Goal: Task Accomplishment & Management: Manage account settings

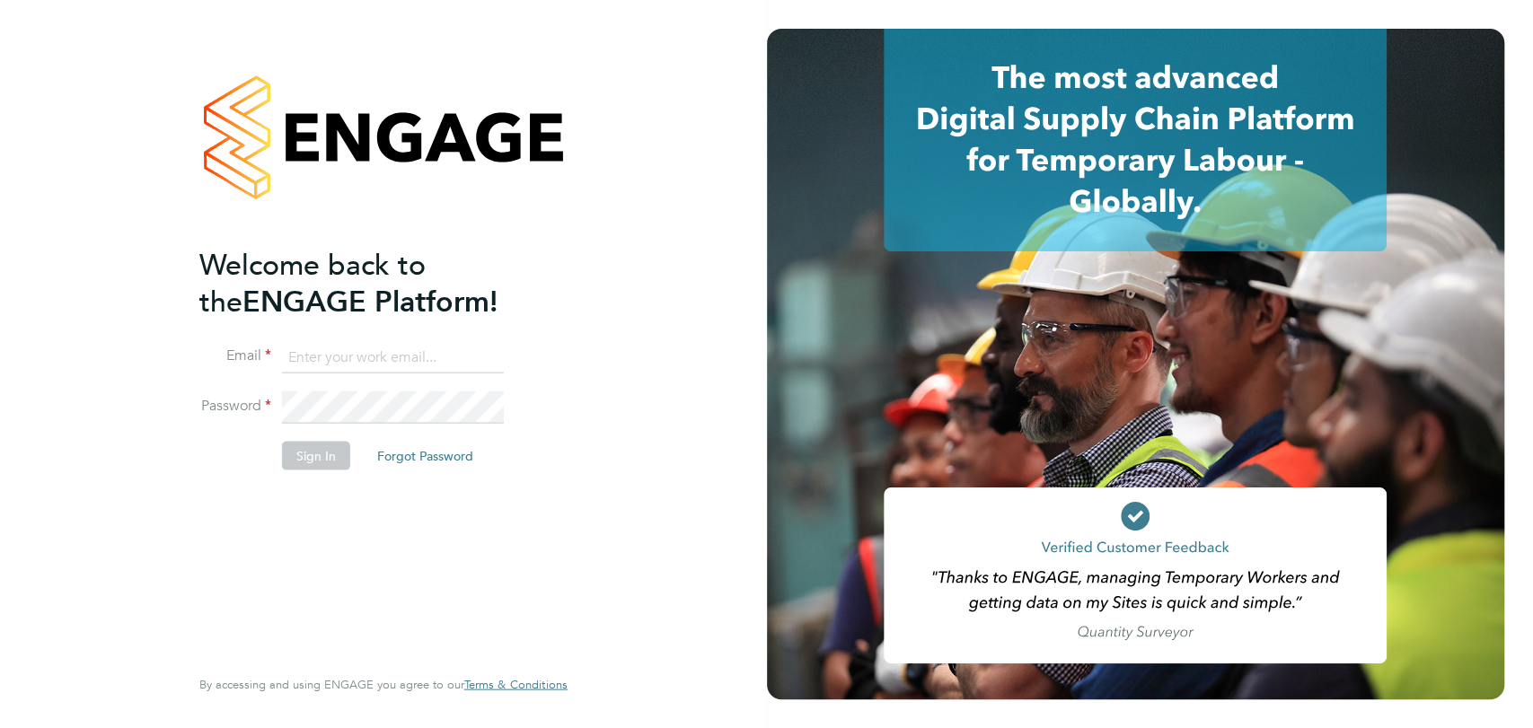
type input "[EMAIL_ADDRESS][DOMAIN_NAME]"
click at [323, 442] on button "Sign In" at bounding box center [316, 455] width 68 height 29
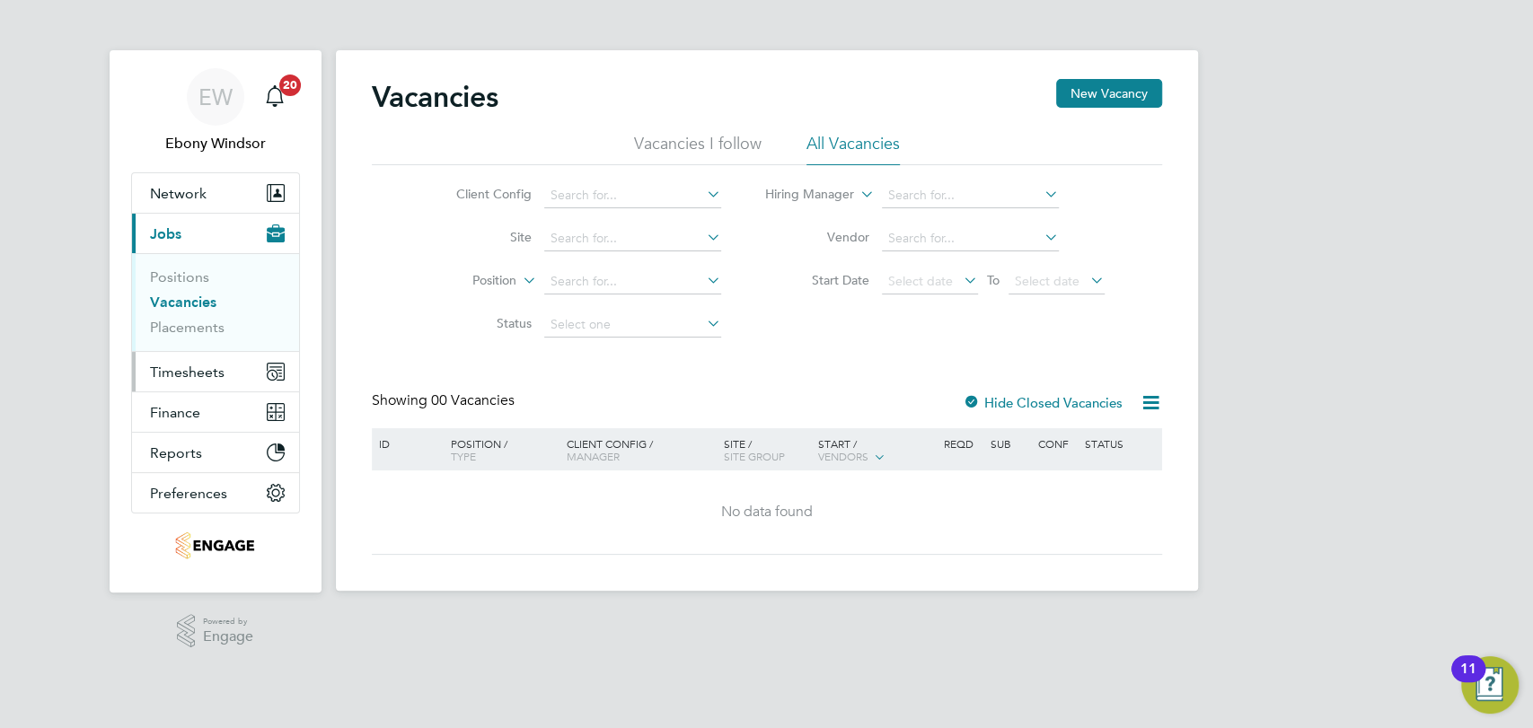
click at [196, 361] on button "Timesheets" at bounding box center [215, 372] width 167 height 40
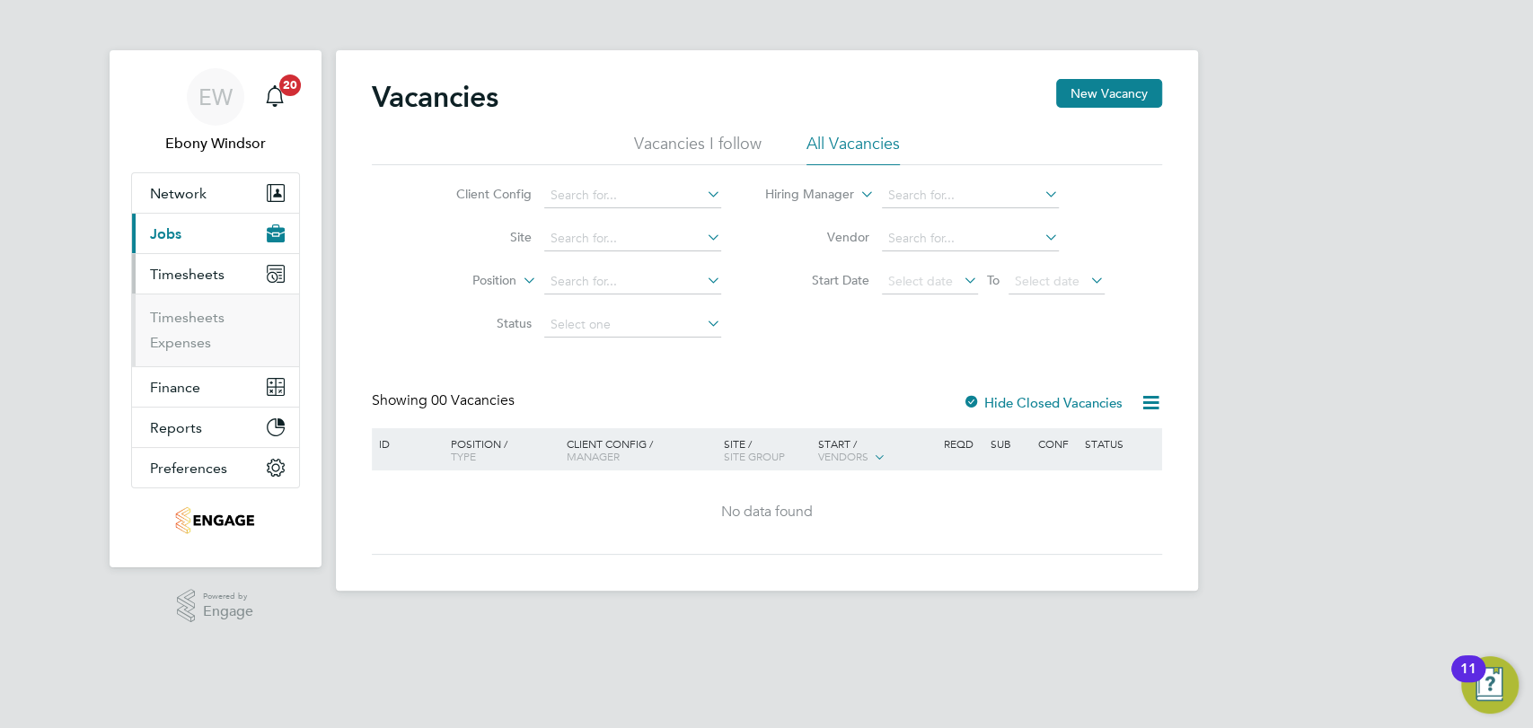
click at [208, 229] on button "Current page: Jobs" at bounding box center [215, 234] width 167 height 40
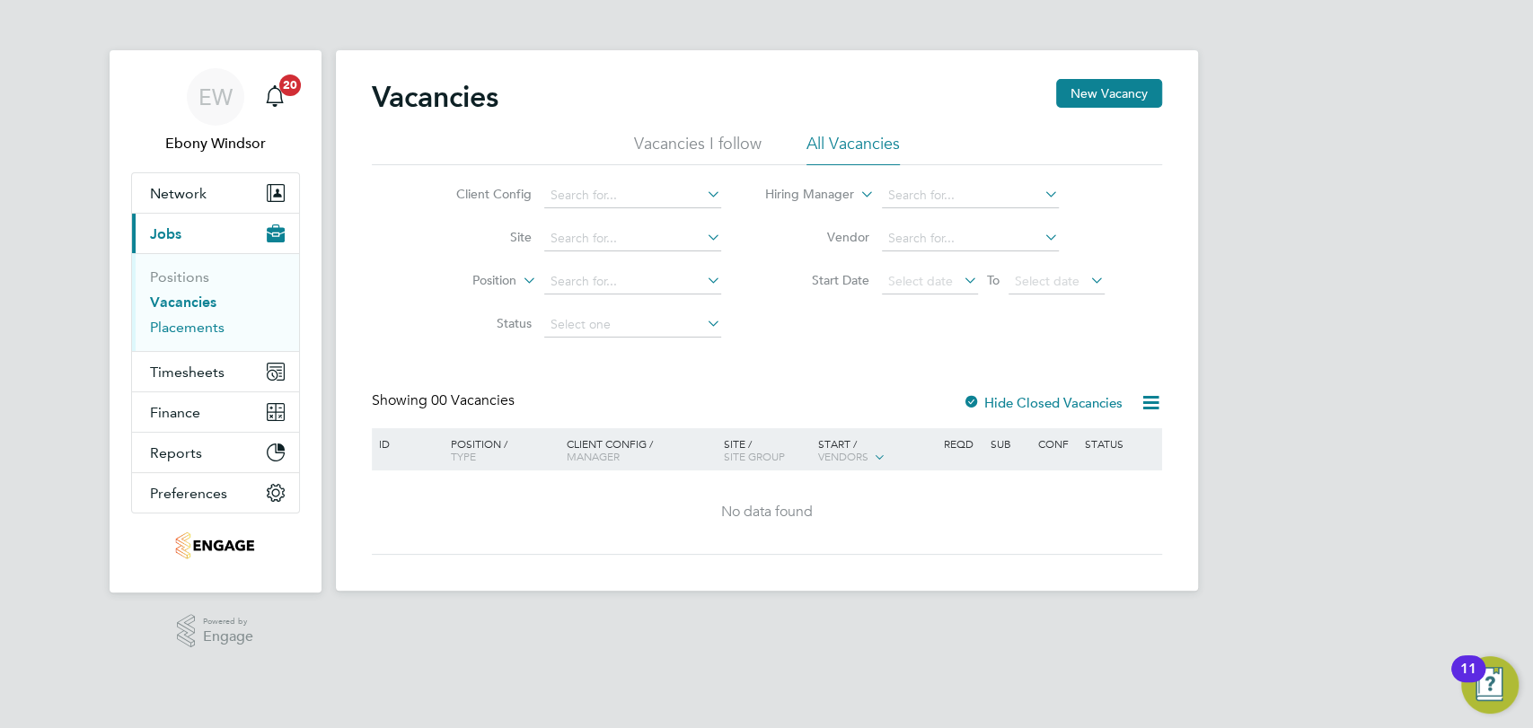
click at [201, 323] on link "Placements" at bounding box center [187, 327] width 75 height 17
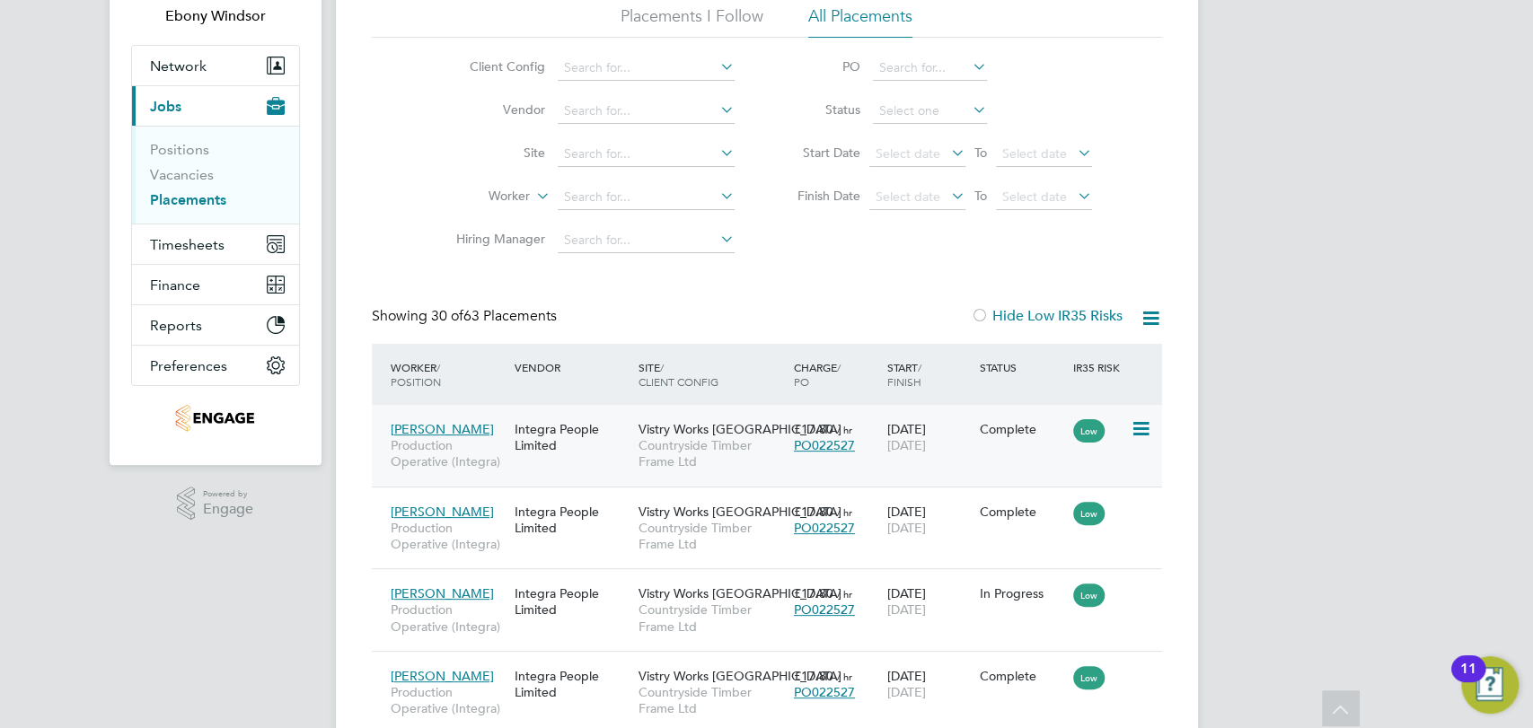
click at [783, 430] on div "Vistry Works Warrington Countryside Timber Frame Ltd" at bounding box center [711, 445] width 155 height 67
